Goal: Information Seeking & Learning: Learn about a topic

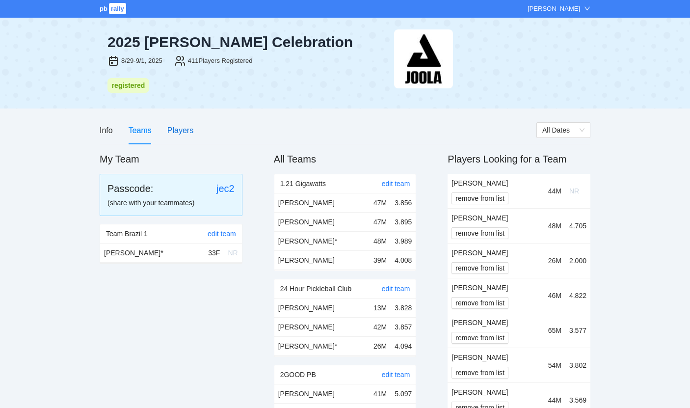
click at [189, 124] on div "Players" at bounding box center [180, 130] width 26 height 12
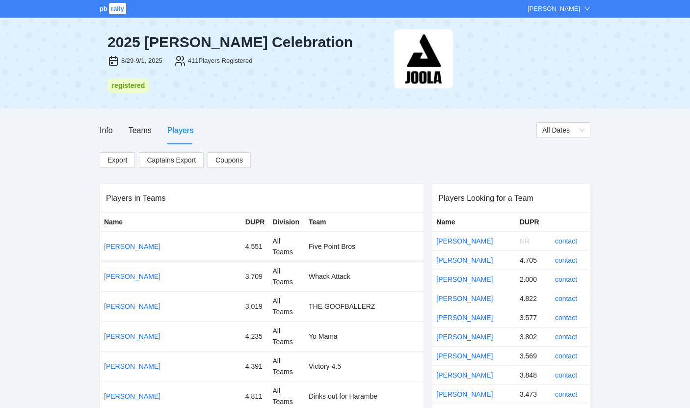
scroll to position [6661, 0]
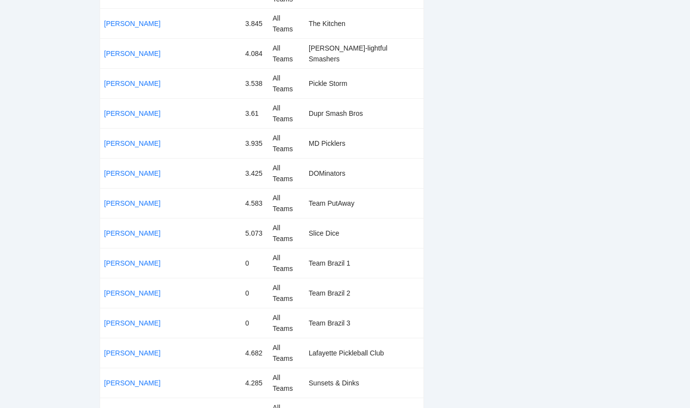
copy td "Pickle Warriors"
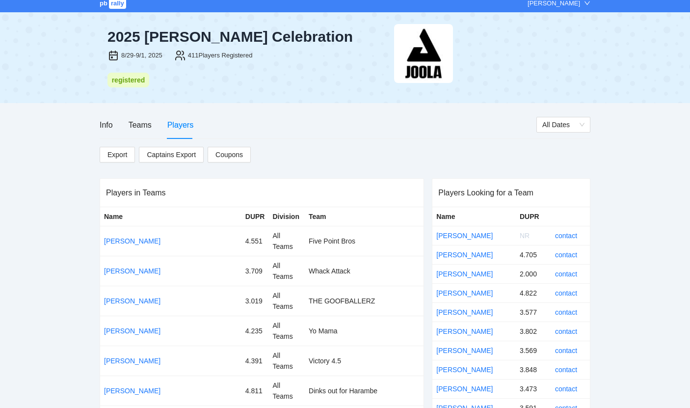
scroll to position [0, 0]
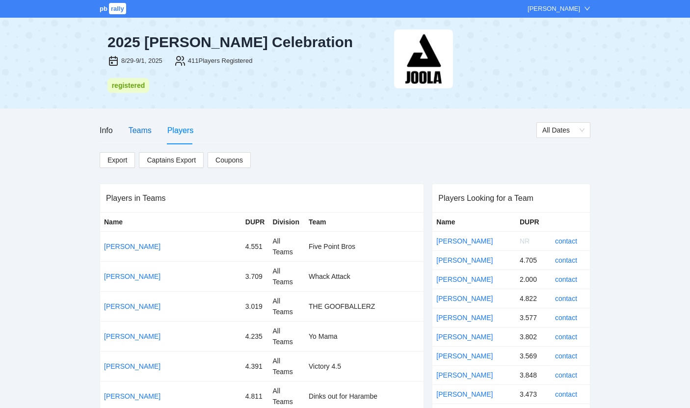
click at [143, 131] on div "Teams" at bounding box center [140, 130] width 23 height 12
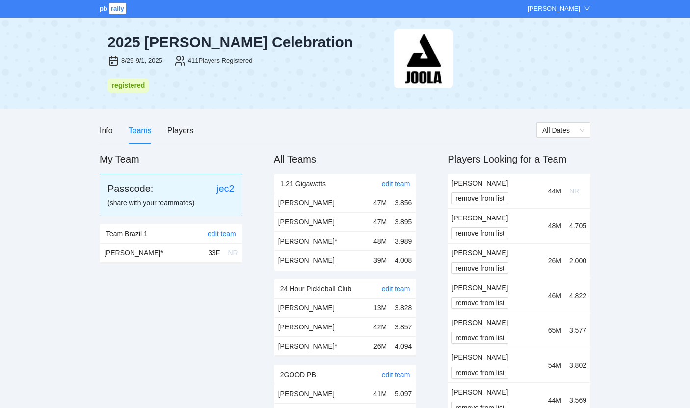
scroll to position [6750, 0]
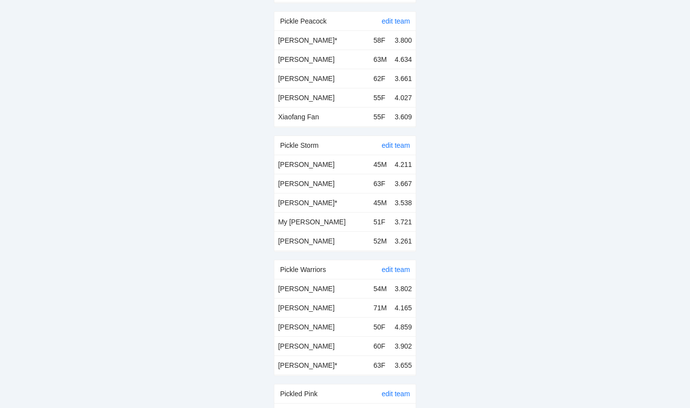
click at [308, 298] on td "[PERSON_NAME]" at bounding box center [321, 307] width 95 height 19
click at [387, 266] on link "edit team" at bounding box center [396, 270] width 28 height 8
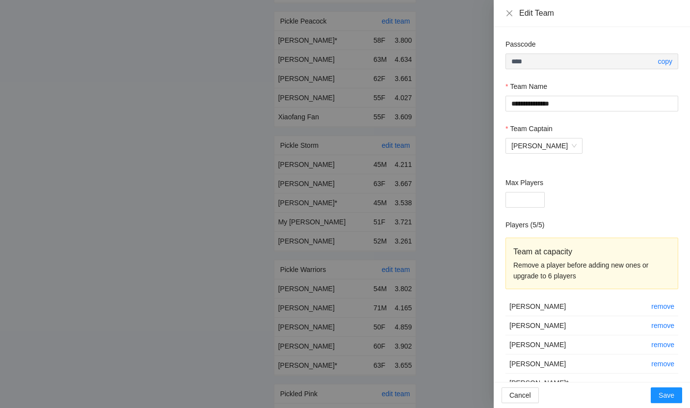
scroll to position [23, 0]
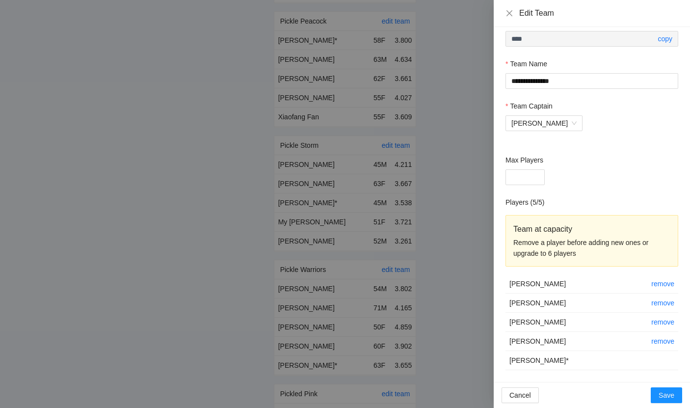
click at [471, 327] on div at bounding box center [345, 204] width 690 height 408
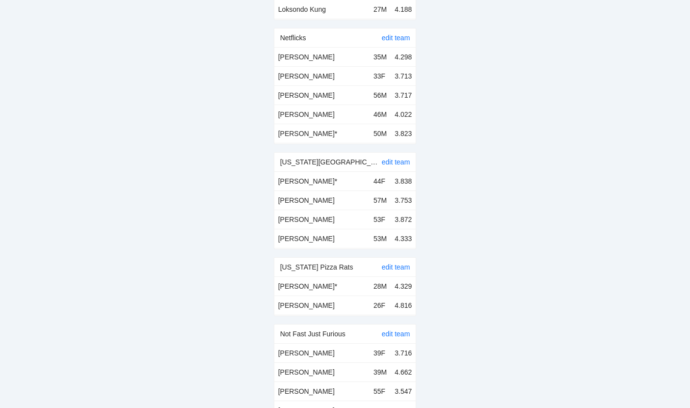
scroll to position [4878, 0]
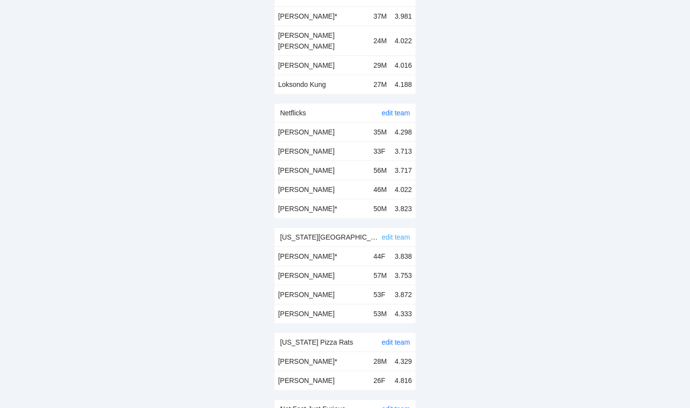
click at [404, 233] on link "edit team" at bounding box center [396, 237] width 28 height 8
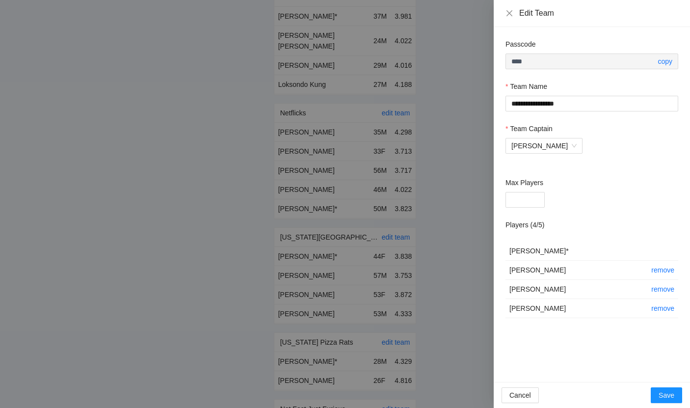
click at [533, 268] on td "[PERSON_NAME]" at bounding box center [577, 270] width 142 height 19
click at [513, 12] on icon "close" at bounding box center [510, 13] width 8 height 8
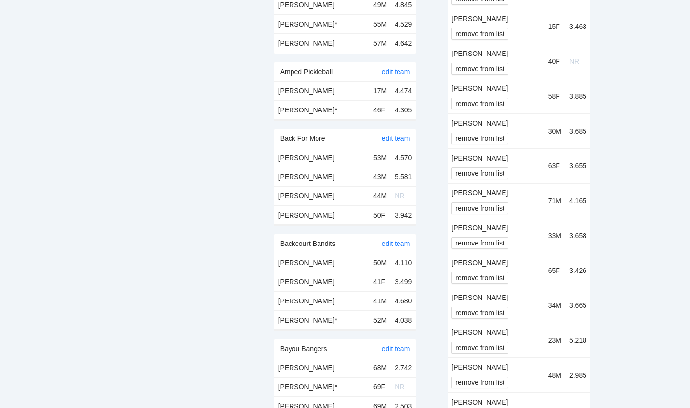
scroll to position [0, 0]
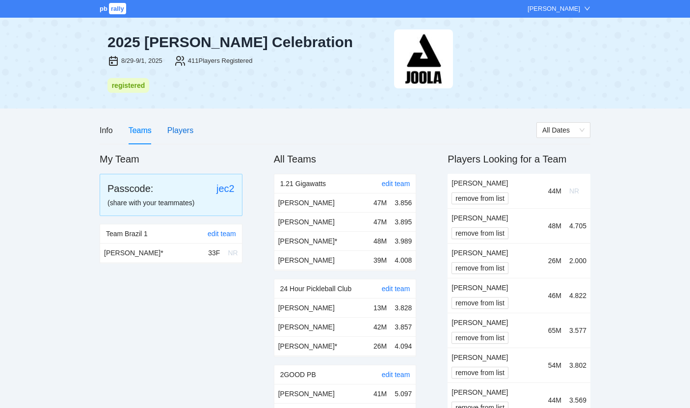
click at [191, 128] on div "Players" at bounding box center [180, 130] width 26 height 12
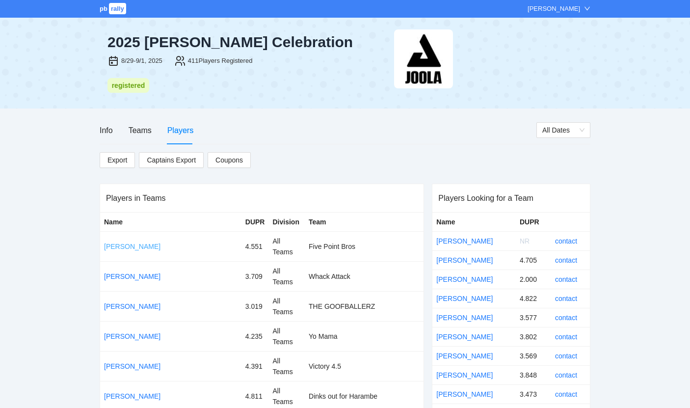
click at [131, 243] on link "[PERSON_NAME]" at bounding box center [132, 247] width 56 height 8
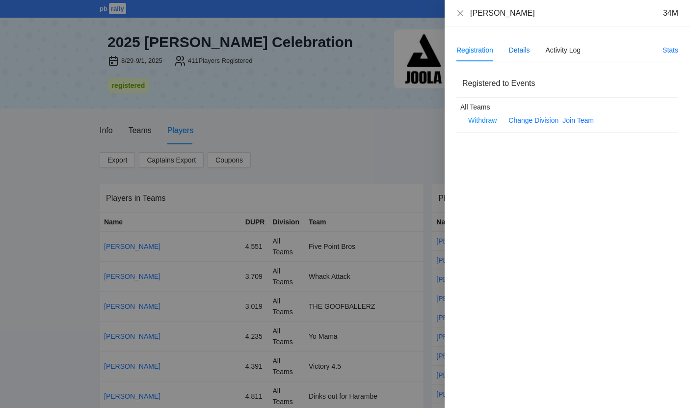
click at [521, 54] on div "Details" at bounding box center [519, 50] width 21 height 11
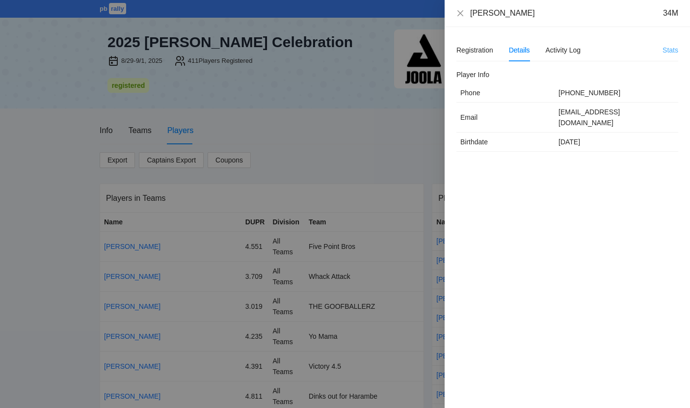
click at [675, 49] on link "Stats" at bounding box center [671, 50] width 16 height 8
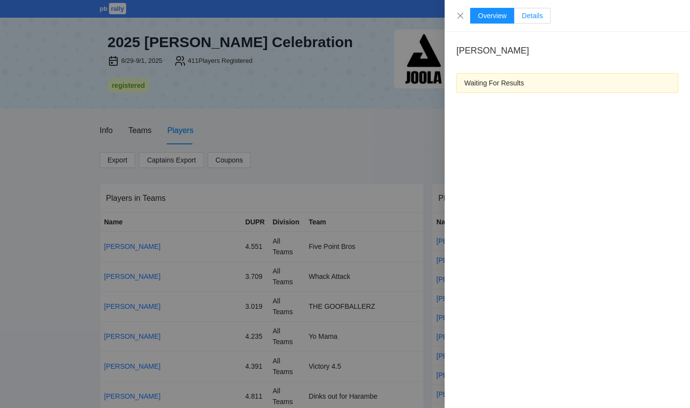
click at [536, 18] on span "Details" at bounding box center [532, 16] width 21 height 8
click at [459, 13] on icon "close" at bounding box center [461, 16] width 8 height 8
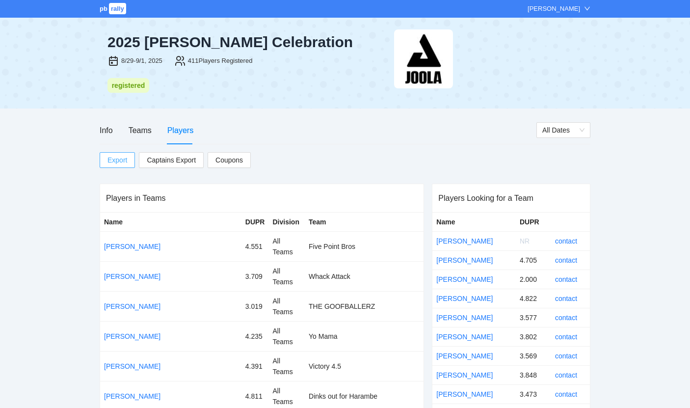
click at [128, 164] on link "Export" at bounding box center [117, 160] width 35 height 16
